Goal: Transaction & Acquisition: Purchase product/service

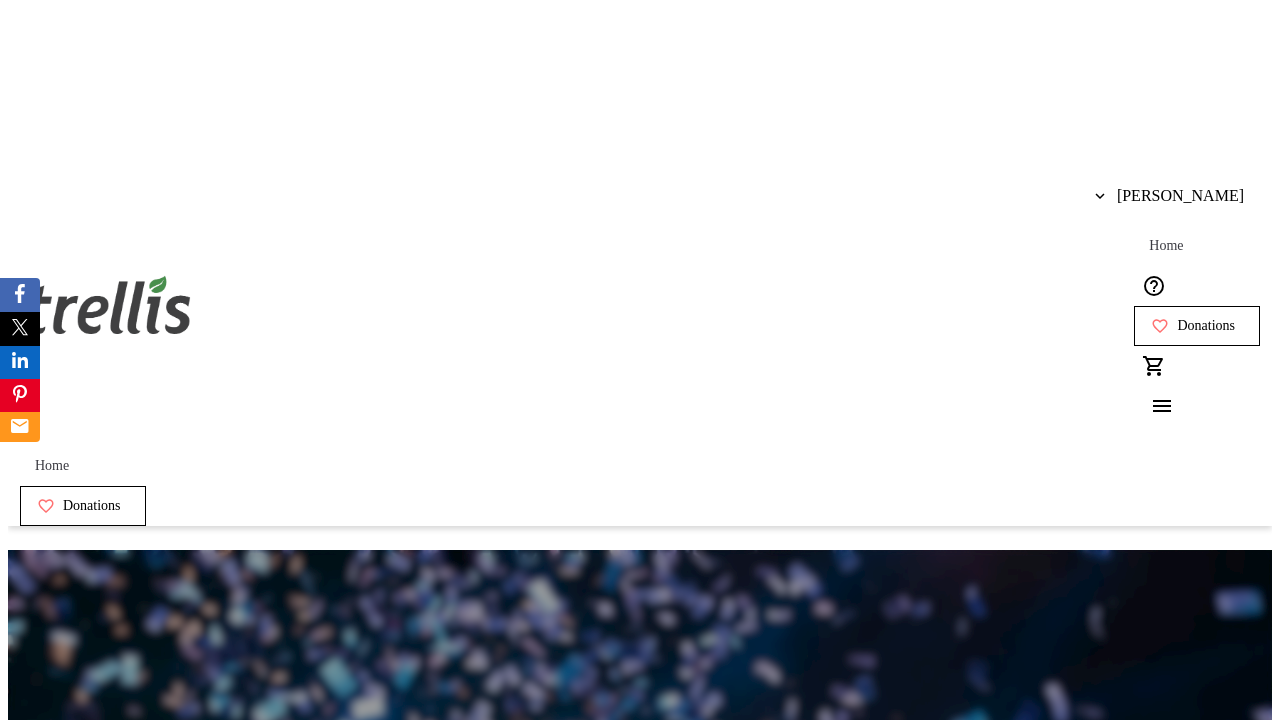
click at [1177, 318] on span "Donations" at bounding box center [1206, 326] width 58 height 16
